Goal: Task Accomplishment & Management: Manage account settings

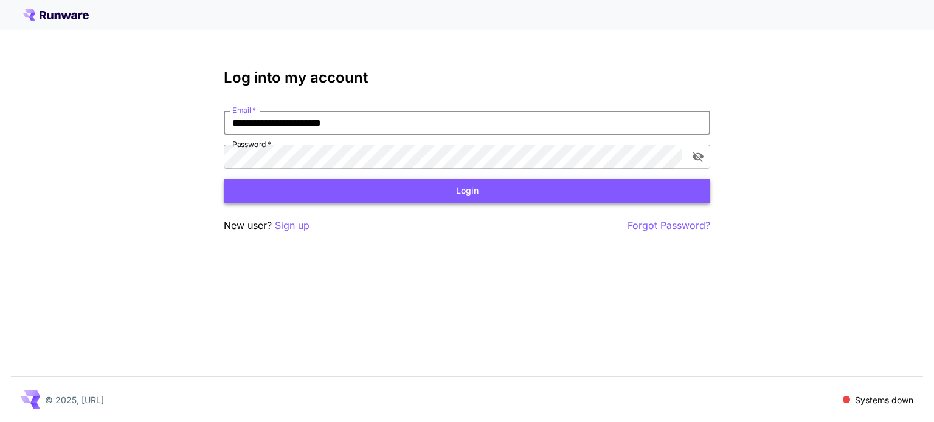
click at [509, 194] on button "Login" at bounding box center [467, 191] width 486 height 25
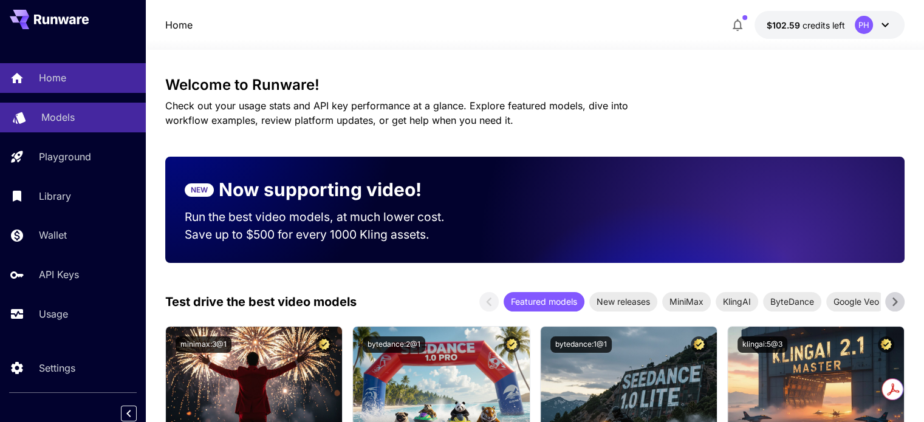
click at [54, 123] on p "Models" at bounding box center [57, 117] width 33 height 15
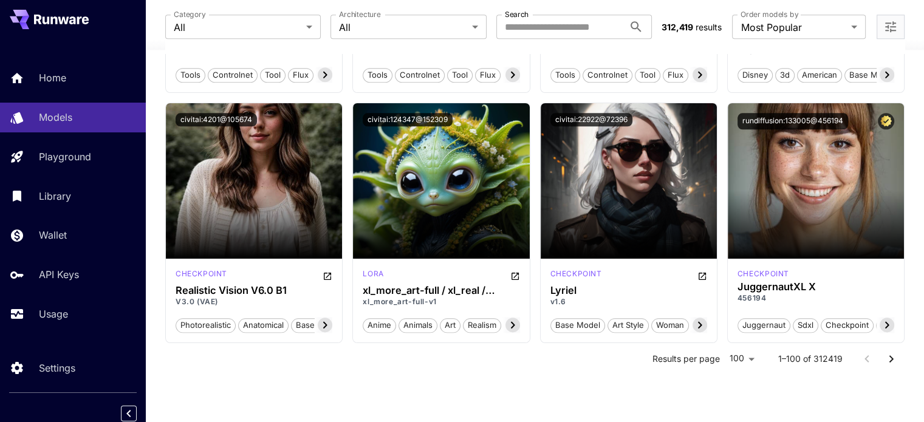
scroll to position [6032, 0]
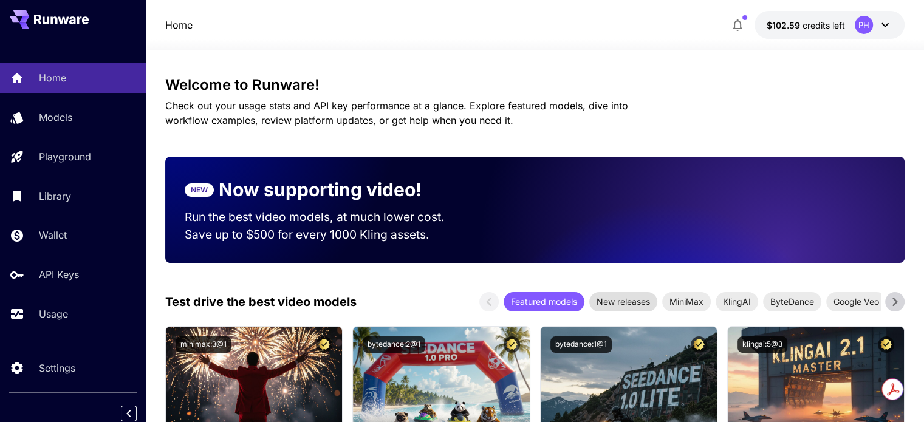
click at [630, 304] on span "New releases" at bounding box center [624, 301] width 68 height 13
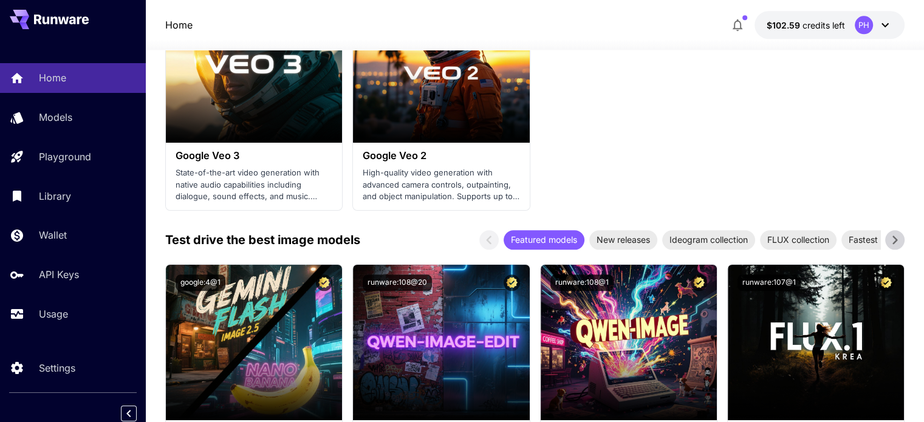
scroll to position [1398, 0]
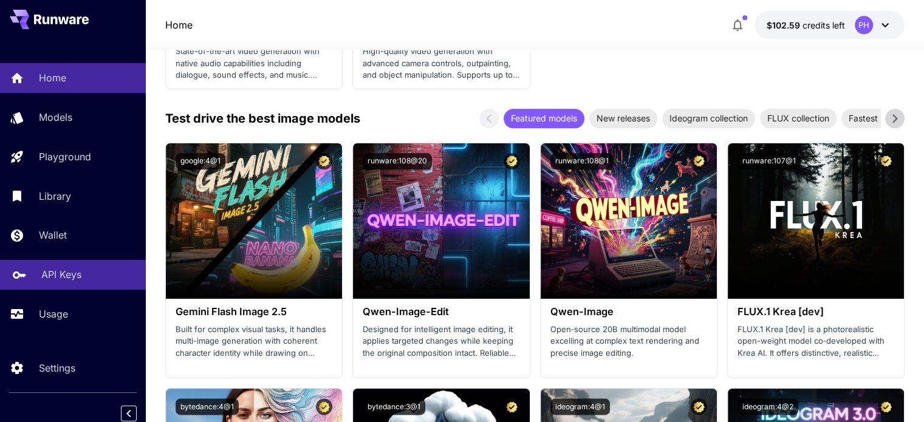
click at [64, 275] on p "API Keys" at bounding box center [61, 274] width 40 height 15
